Goal: Task Accomplishment & Management: Manage account settings

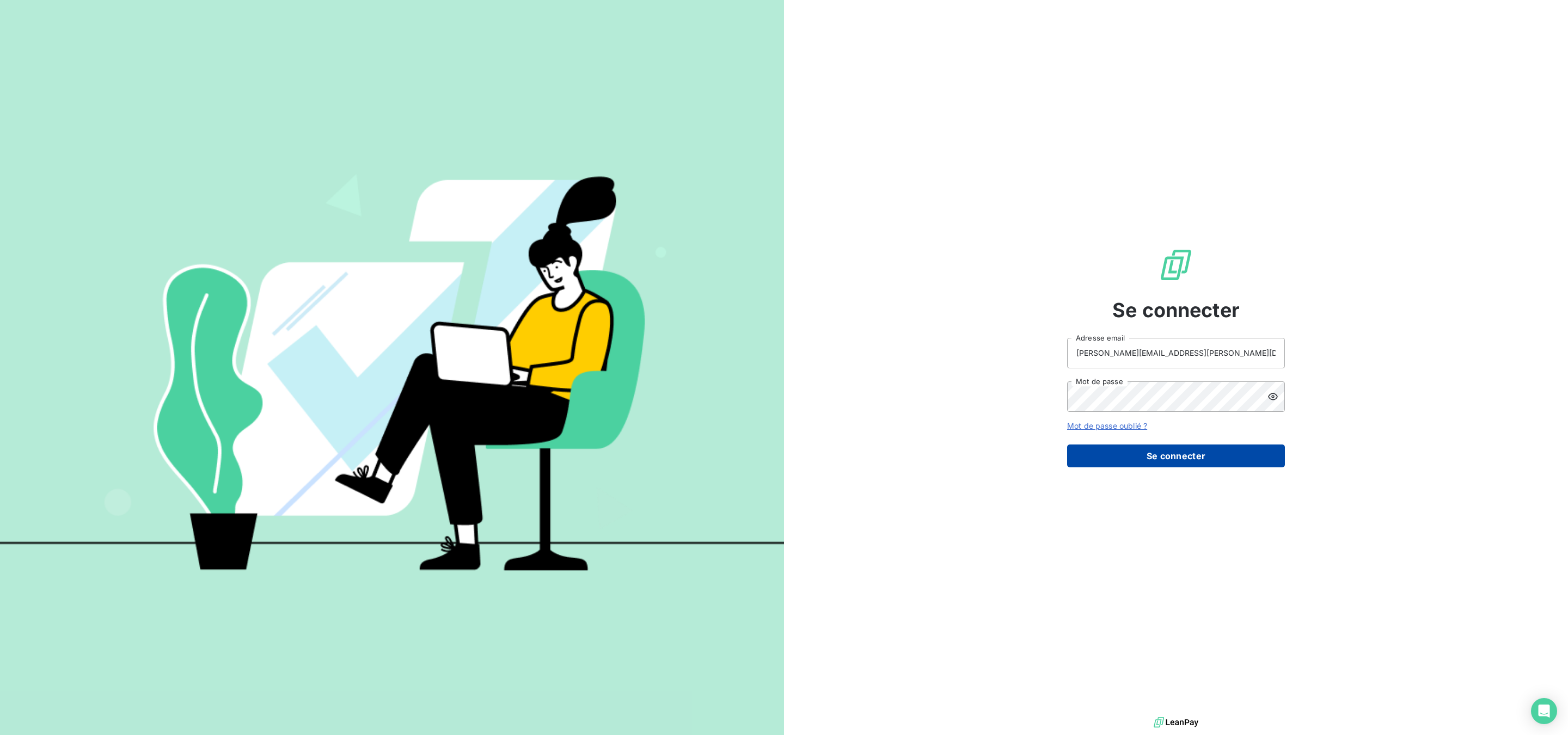
click at [1137, 451] on button "Se connecter" at bounding box center [1176, 456] width 218 height 23
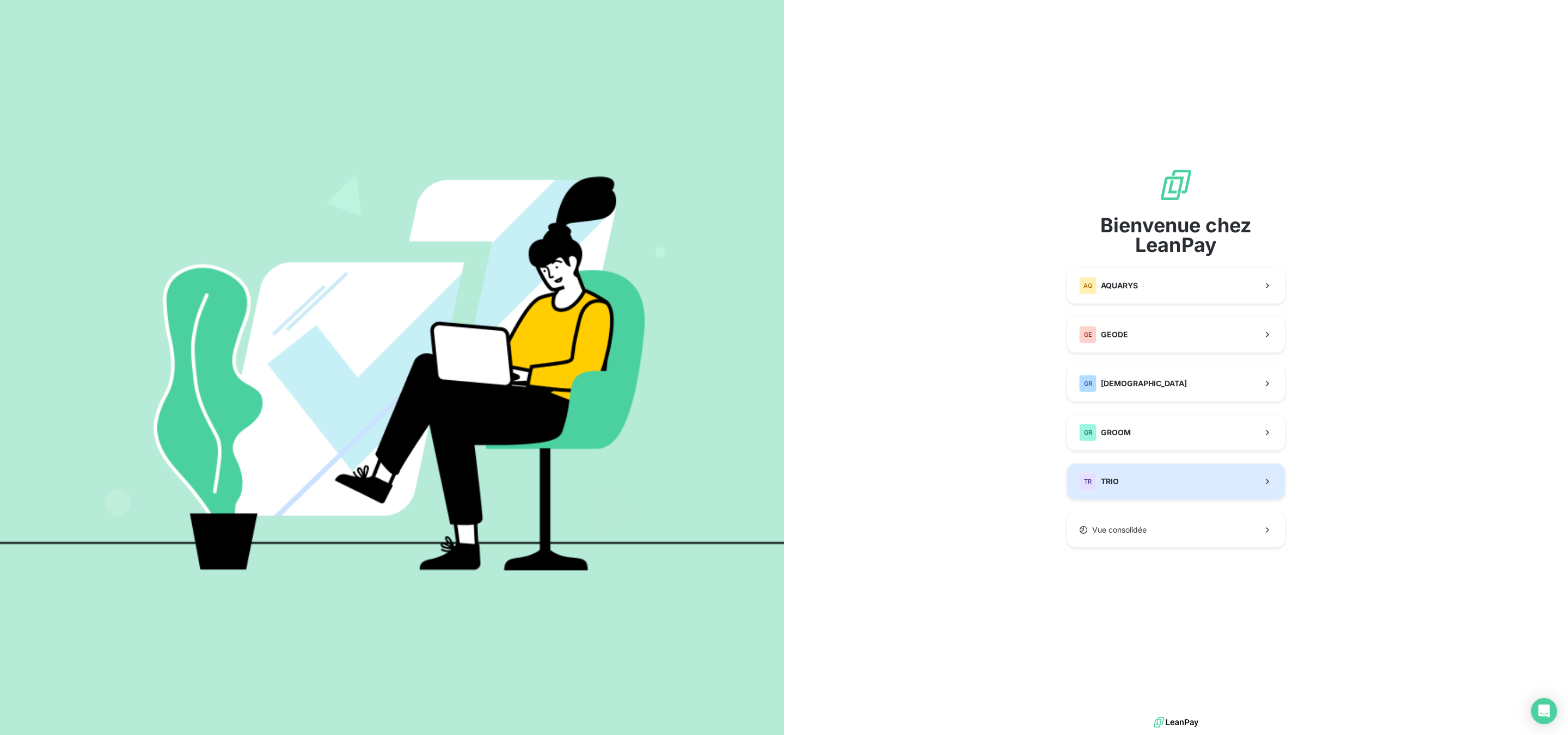
click at [1125, 476] on button "TR TRIO" at bounding box center [1176, 481] width 218 height 36
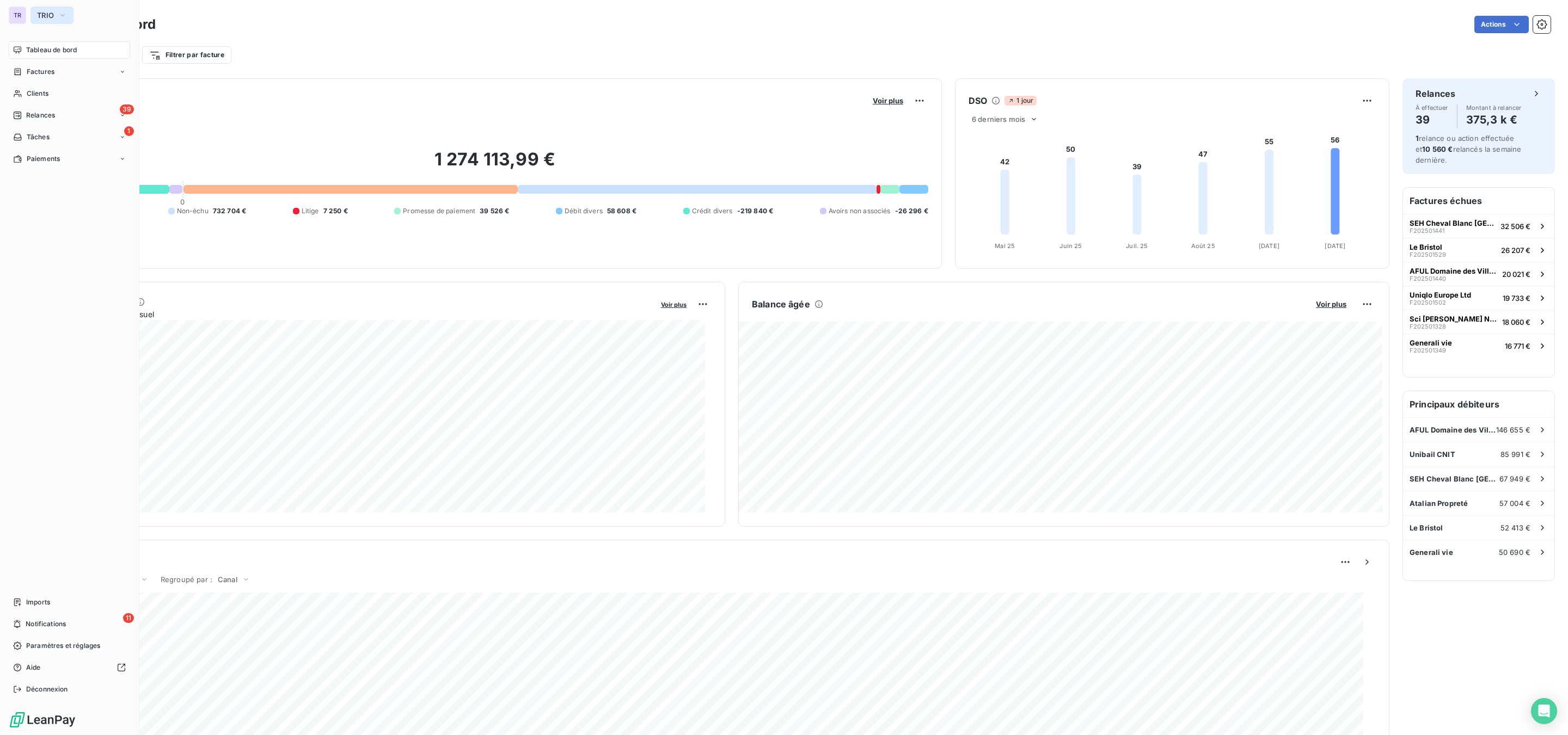
click at [33, 8] on button "TRIO" at bounding box center [52, 15] width 43 height 18
click at [39, 15] on span "TRIO" at bounding box center [45, 15] width 17 height 8
click at [43, 18] on span "TRIO" at bounding box center [45, 15] width 17 height 8
click at [83, 122] on span "[DEMOGRAPHIC_DATA]" at bounding box center [100, 122] width 96 height 11
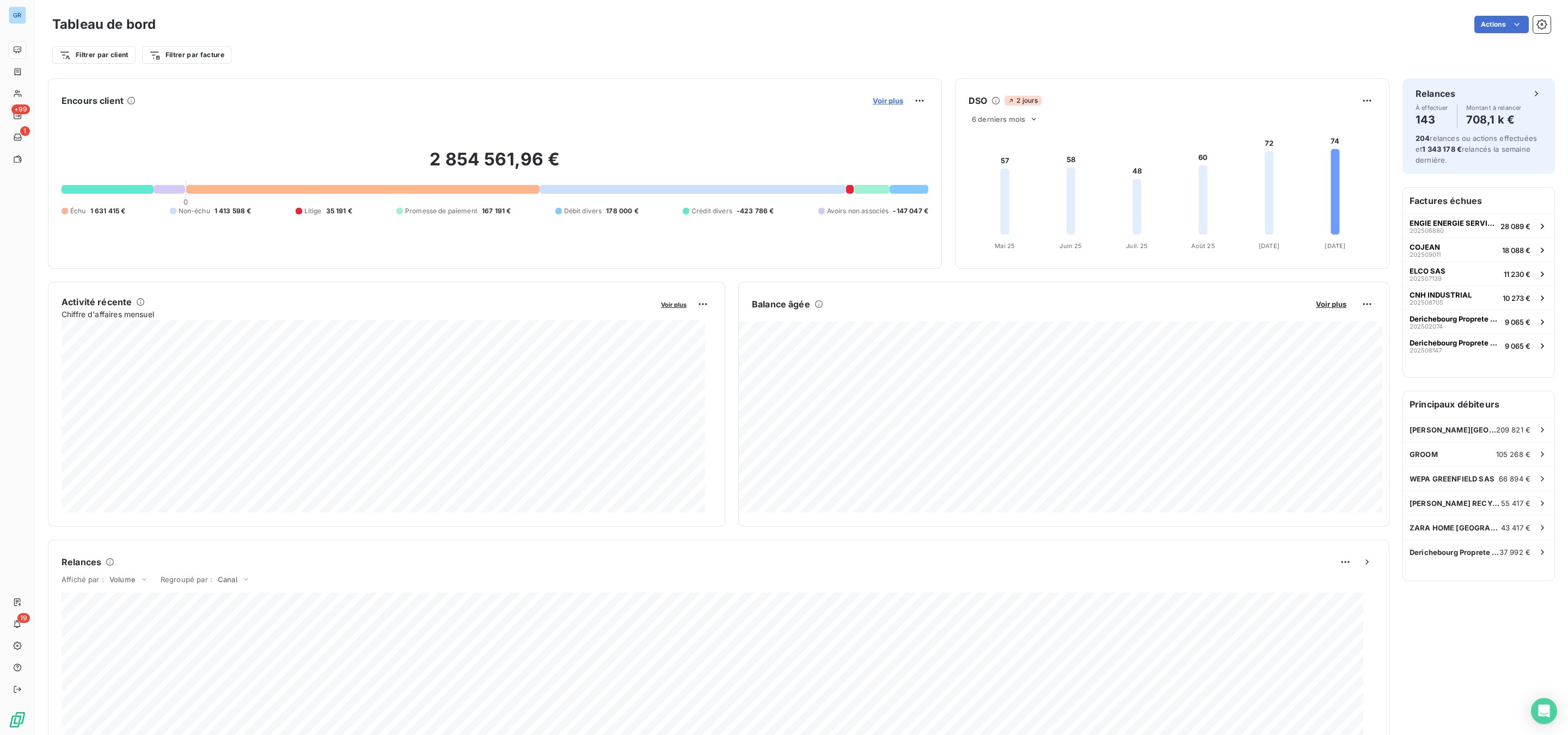
click at [884, 98] on span "Voir plus" at bounding box center [887, 100] width 30 height 8
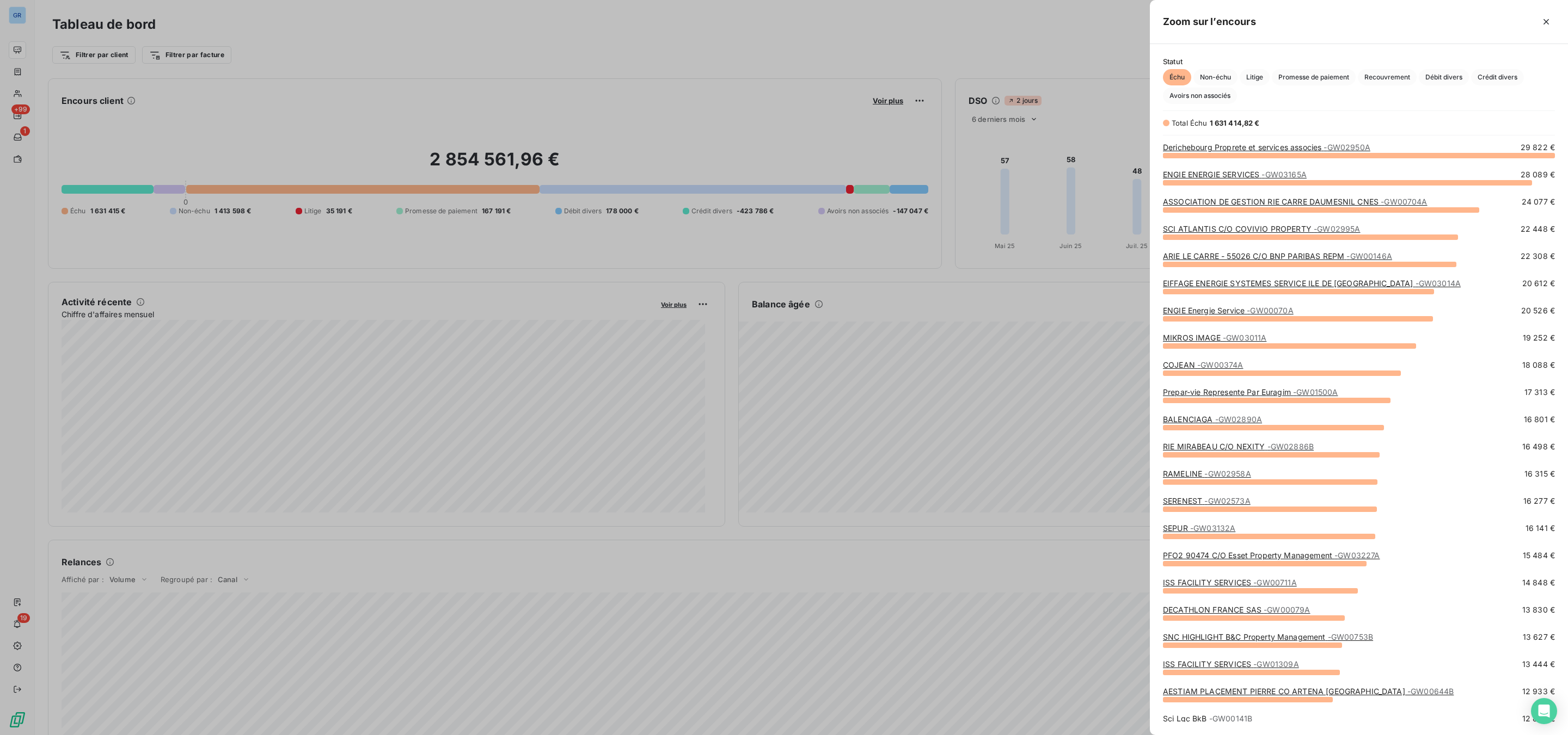
scroll to position [567, 406]
click at [691, 165] on div at bounding box center [784, 368] width 1568 height 735
